Goal: Task Accomplishment & Management: Manage account settings

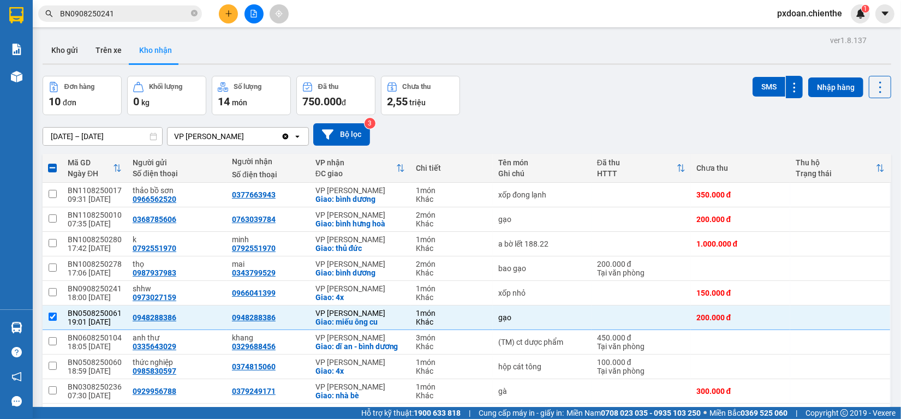
scroll to position [67, 0]
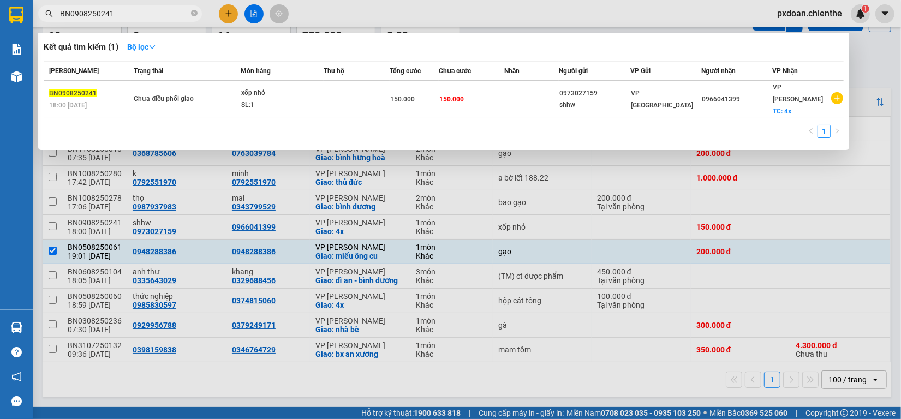
click at [134, 15] on input "BN0908250241" at bounding box center [124, 14] width 129 height 12
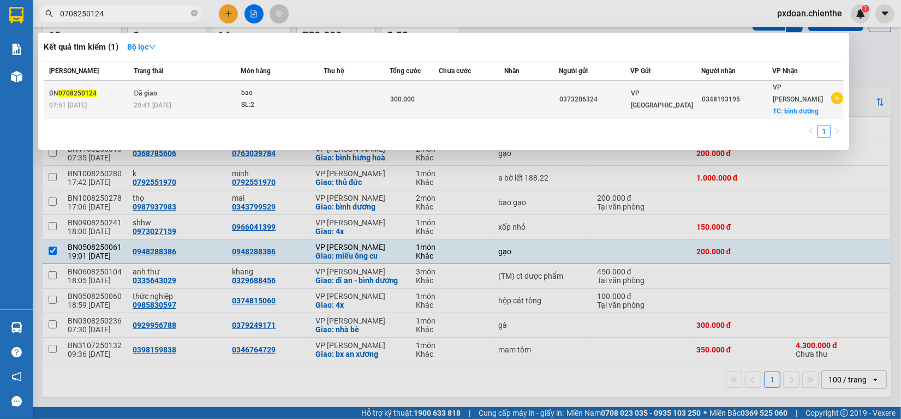
type input "0708250124"
click at [257, 99] on div "SL: 2" at bounding box center [282, 105] width 82 height 12
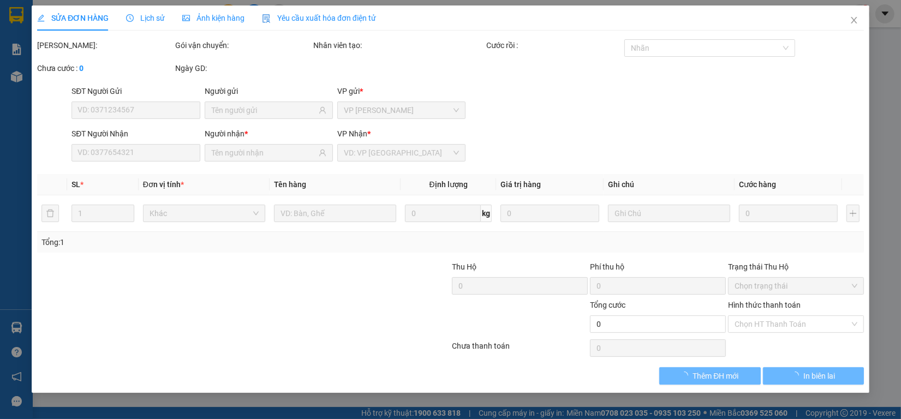
type input "0373206324"
type input "0348193195"
type input "300.000"
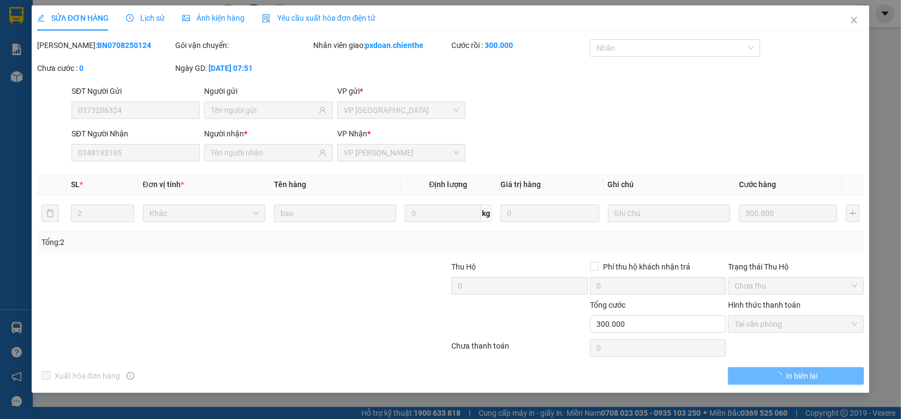
click at [143, 22] on div "Lịch sử" at bounding box center [145, 18] width 39 height 12
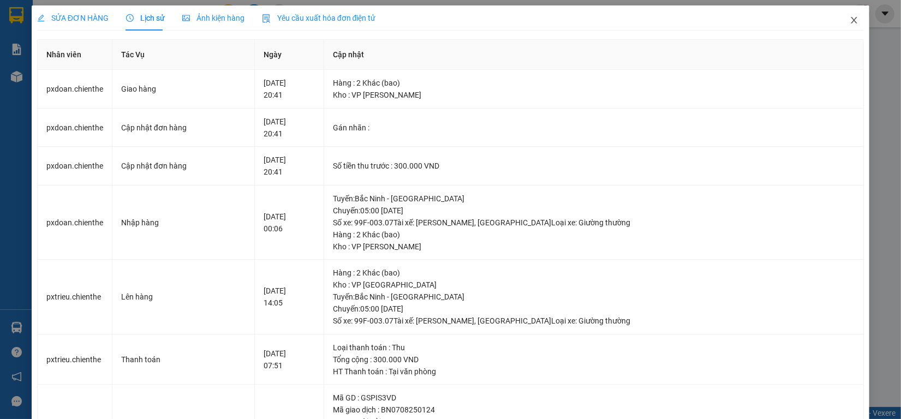
click at [839, 15] on span "Close" at bounding box center [854, 20] width 31 height 31
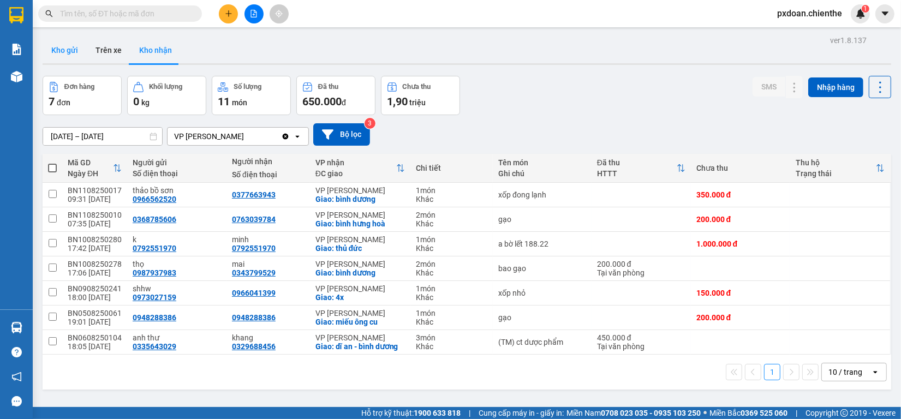
click at [70, 52] on button "Kho gửi" at bounding box center [65, 50] width 44 height 26
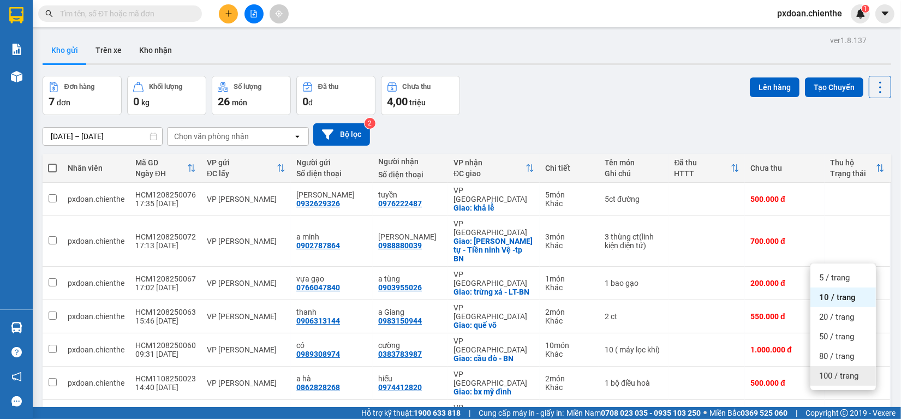
click at [853, 377] on span "100 / trang" at bounding box center [838, 376] width 39 height 11
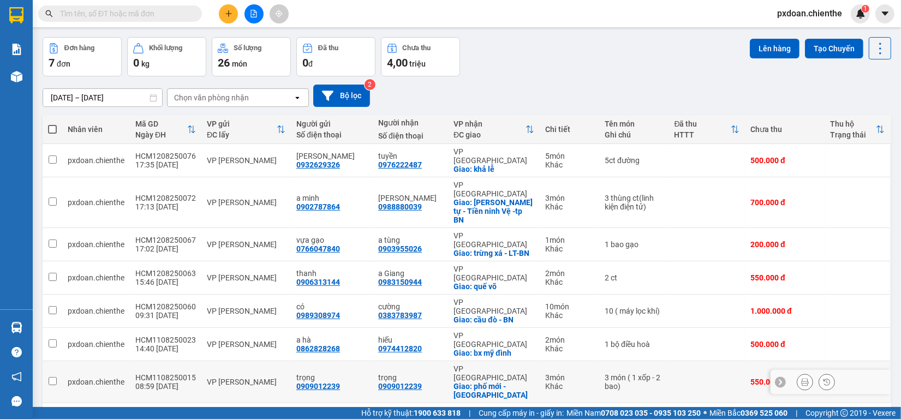
scroll to position [50, 0]
